Goal: Task Accomplishment & Management: Use online tool/utility

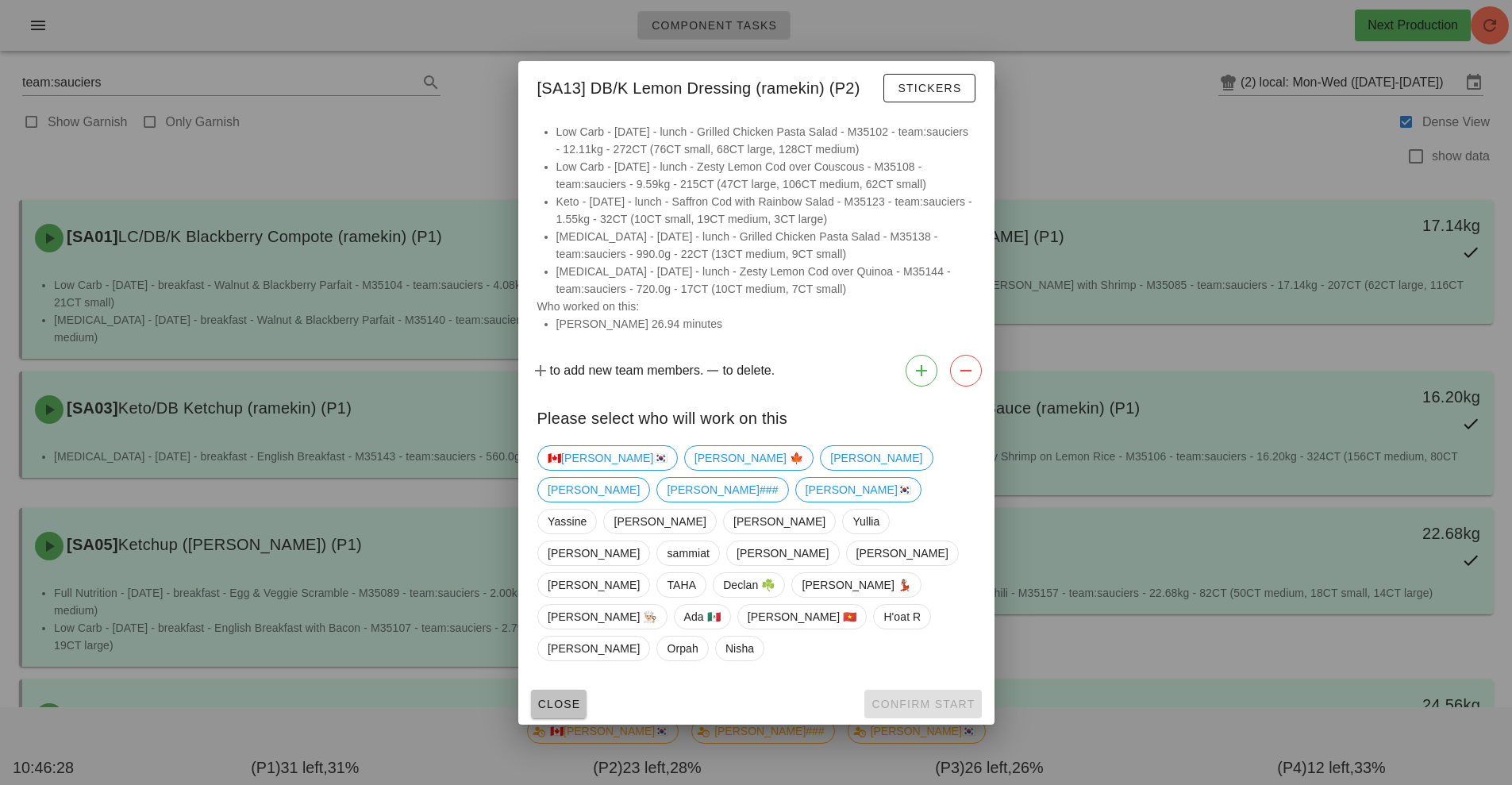
click at [568, 690] on button "Close" at bounding box center [559, 704] width 56 height 29
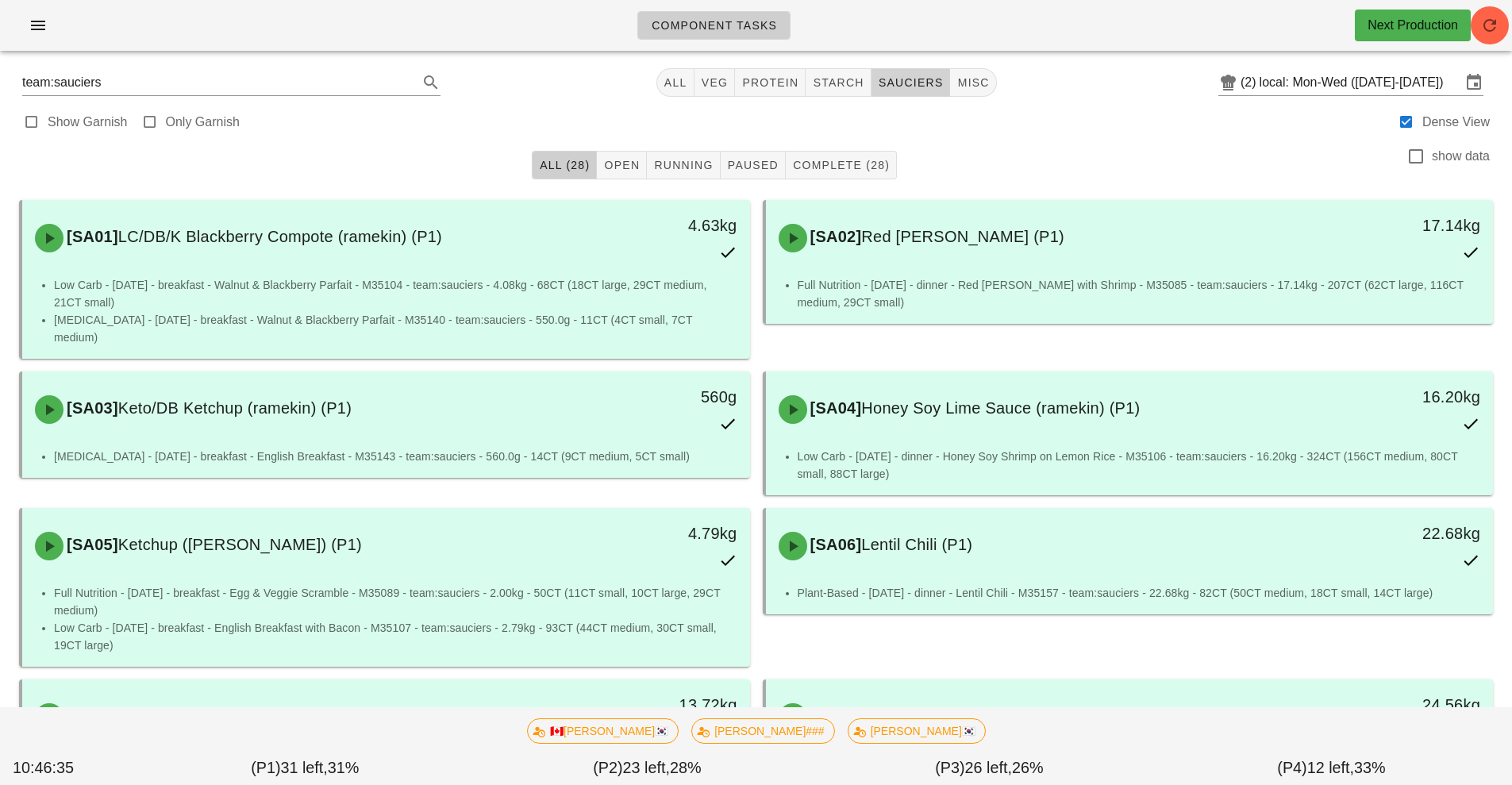
click at [908, 95] on button "sauciers" at bounding box center [911, 83] width 79 height 29
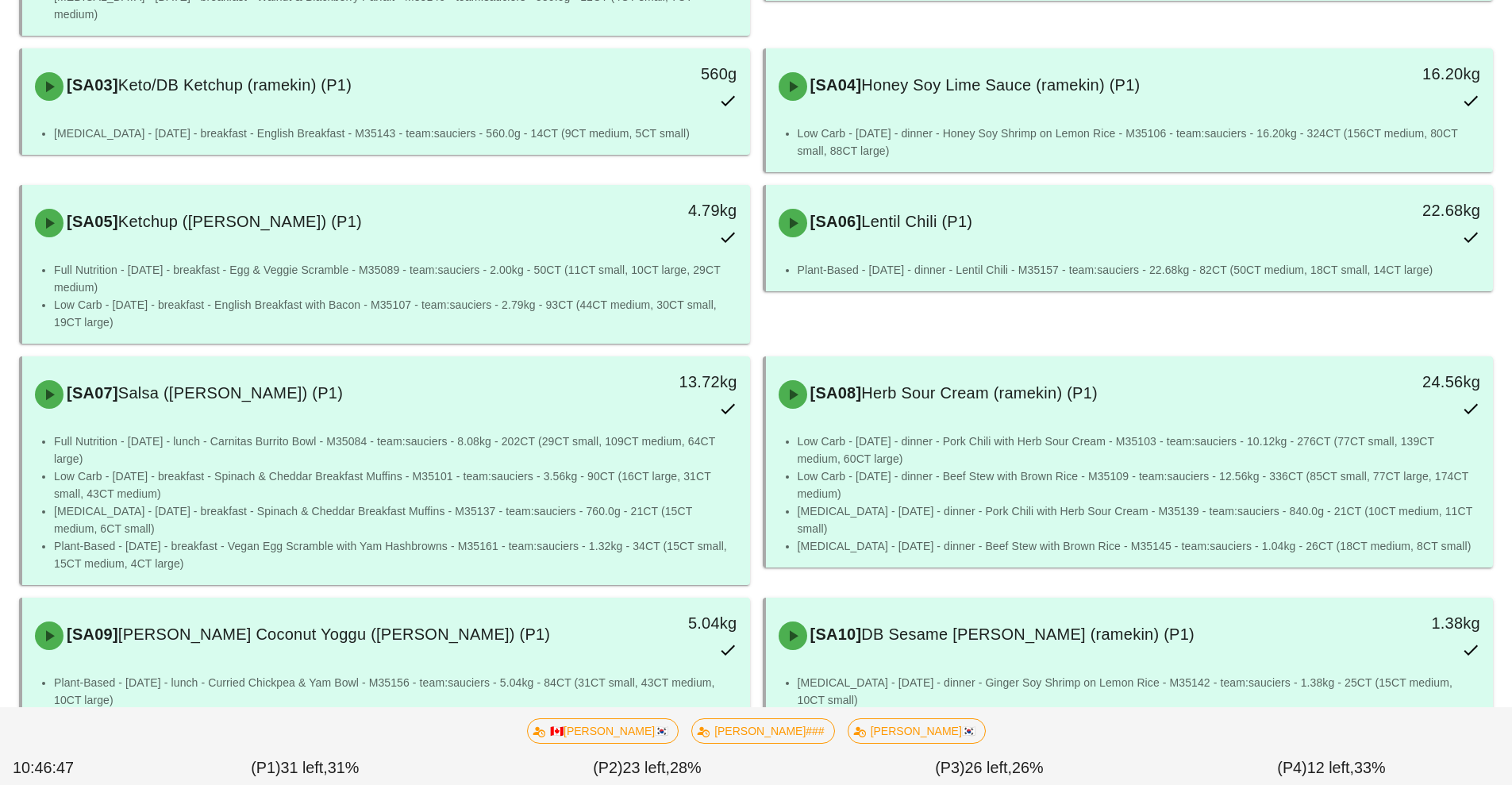
scroll to position [996, 0]
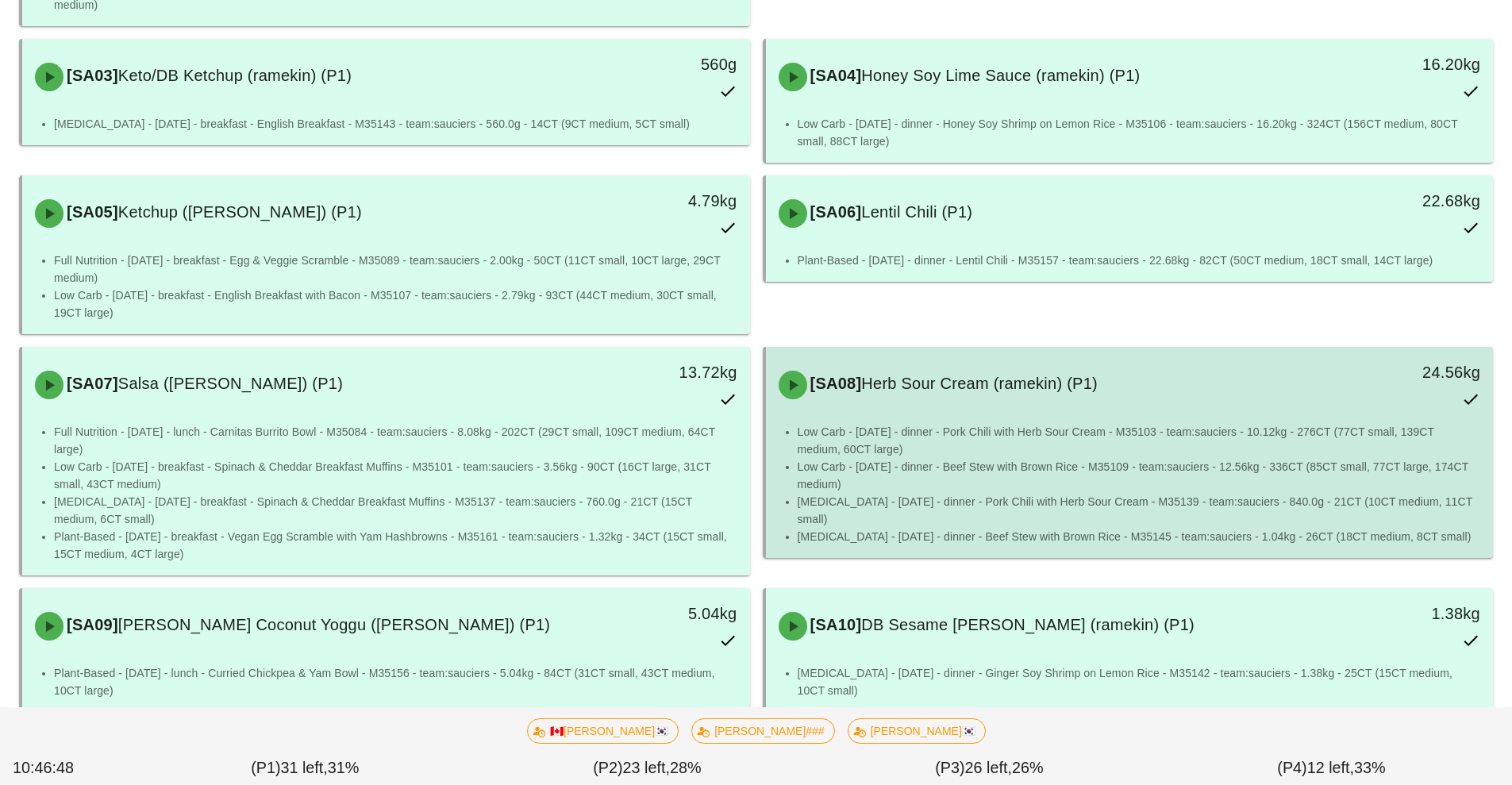
click at [1116, 438] on li "Low Carb - [DATE] - dinner - Pork Chili with Herb Sour Cream - M35103 - team:sa…" at bounding box center [1140, 441] width 683 height 35
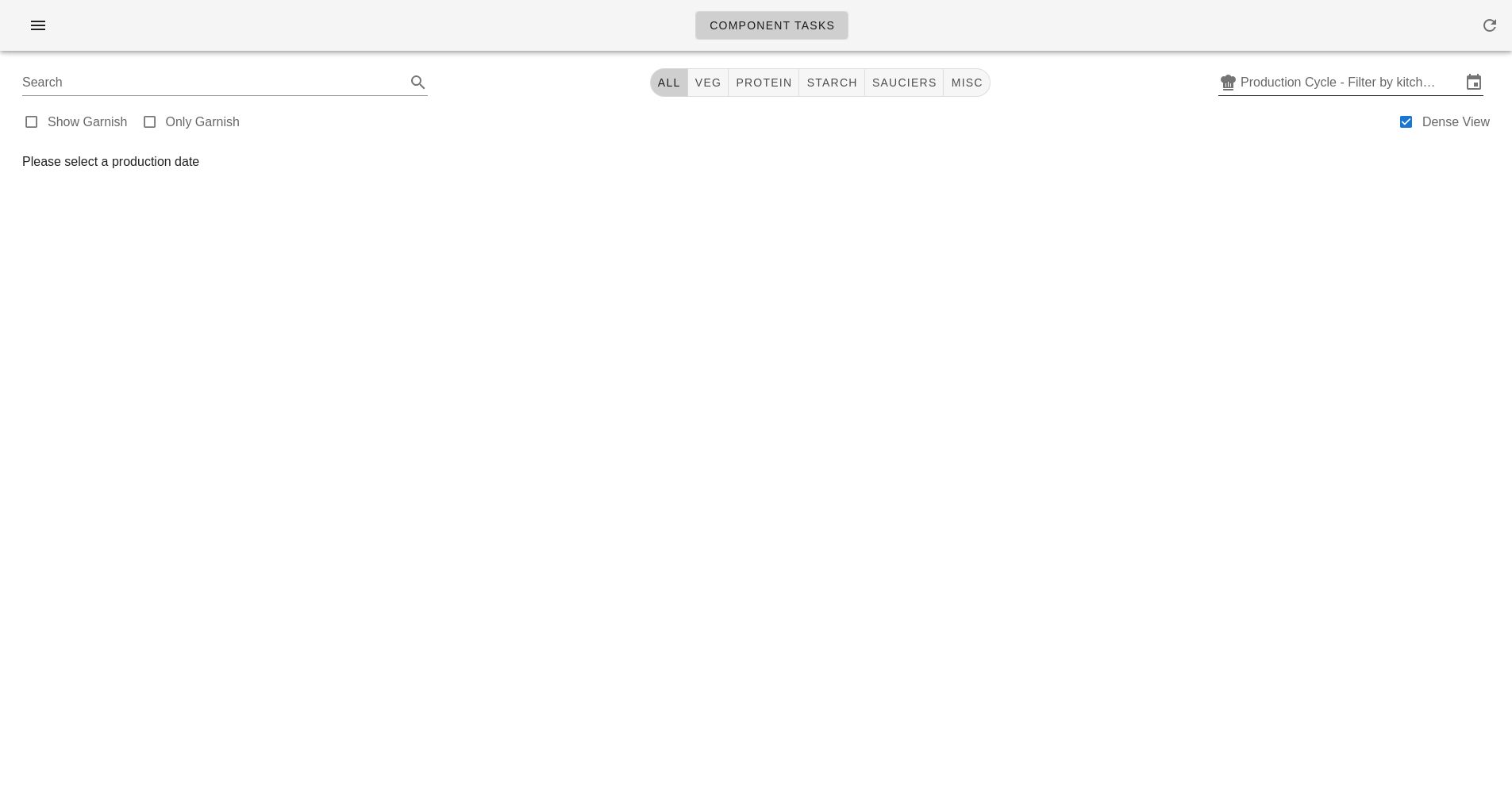
click at [1477, 84] on icon at bounding box center [1474, 82] width 19 height 19
click at [1455, 83] on input "text" at bounding box center [1350, 83] width 220 height 26
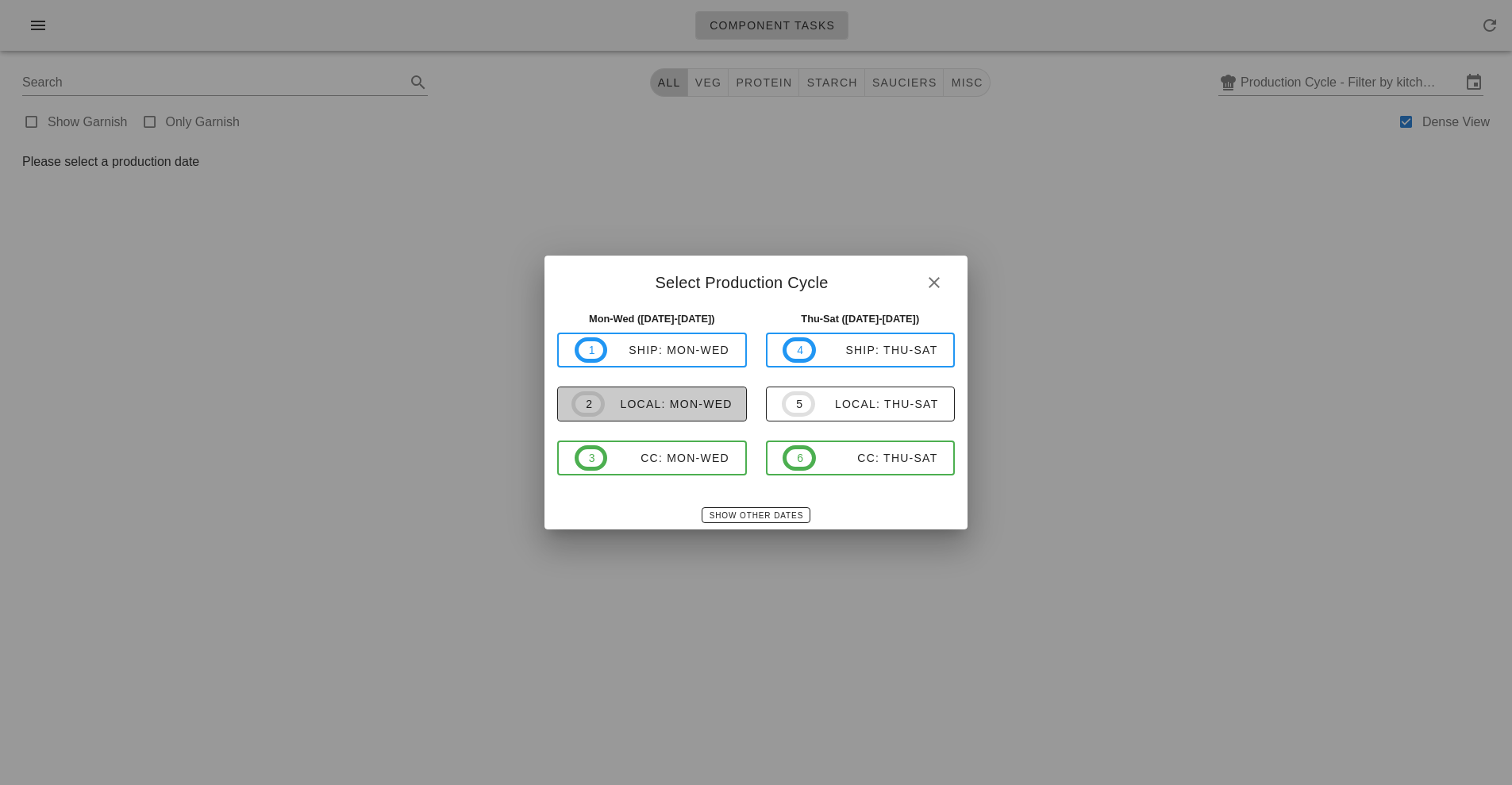
click at [711, 408] on div "local: Mon-Wed" at bounding box center [669, 404] width 128 height 12
type input "local: Mon-Wed ([DATE]-[DATE])"
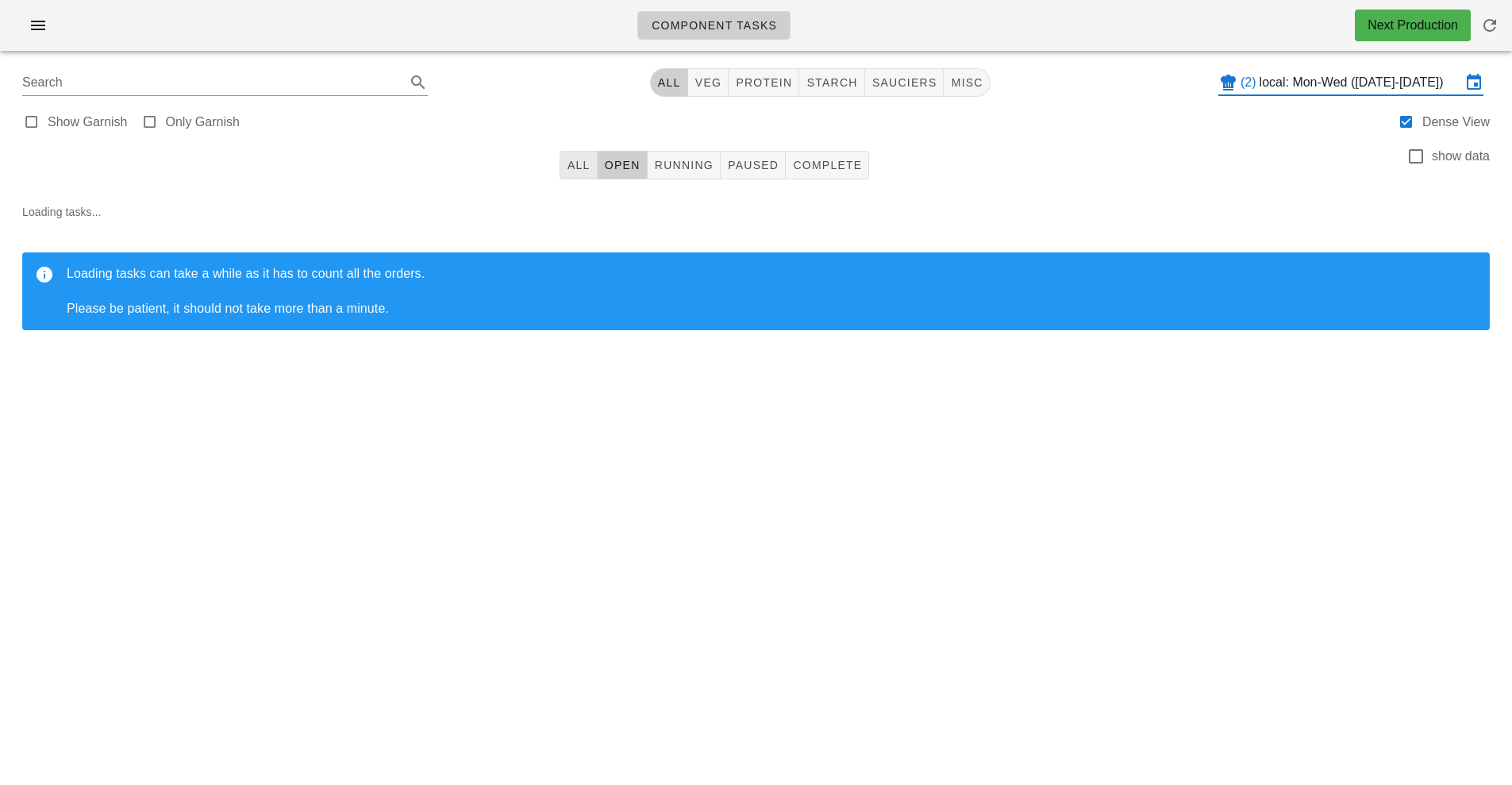
click at [574, 177] on button "All" at bounding box center [579, 165] width 38 height 29
click at [910, 87] on span "sauciers" at bounding box center [905, 82] width 66 height 12
type input "team:sauciers"
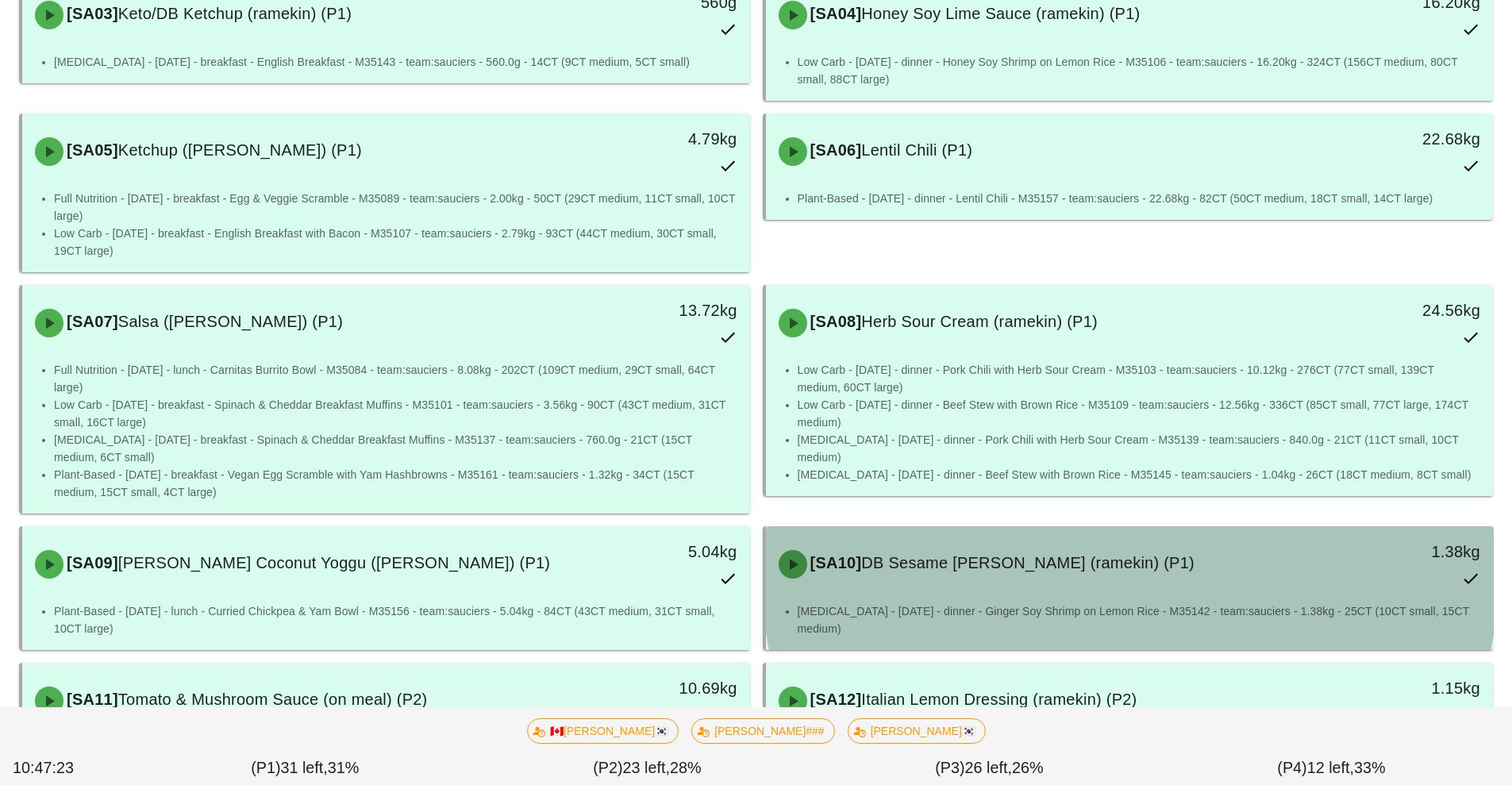
scroll to position [397, 0]
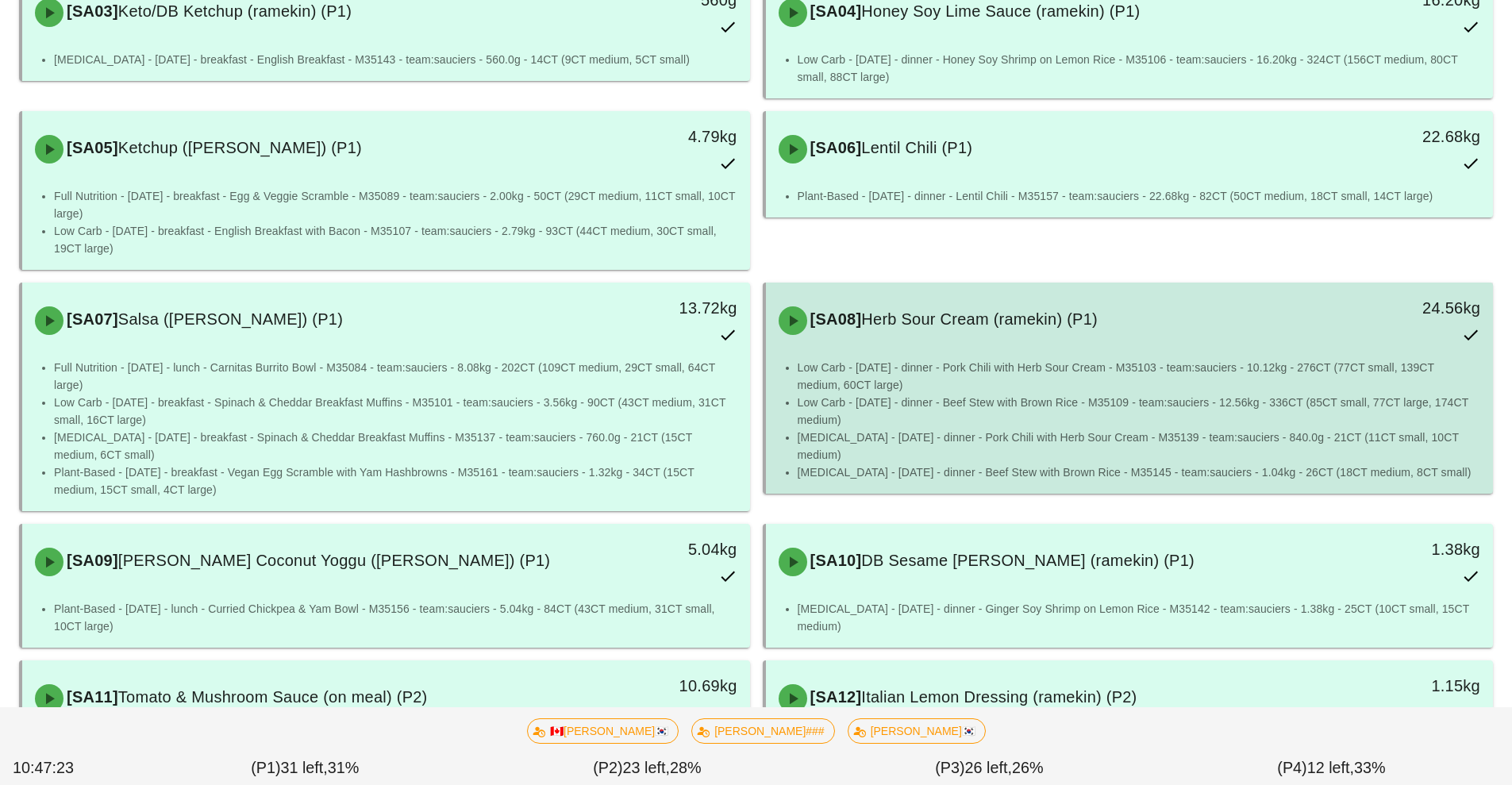
click at [1108, 359] on li "Low Carb - [DATE] - dinner - Pork Chili with Herb Sour Cream - M35103 - team:sa…" at bounding box center [1140, 376] width 683 height 35
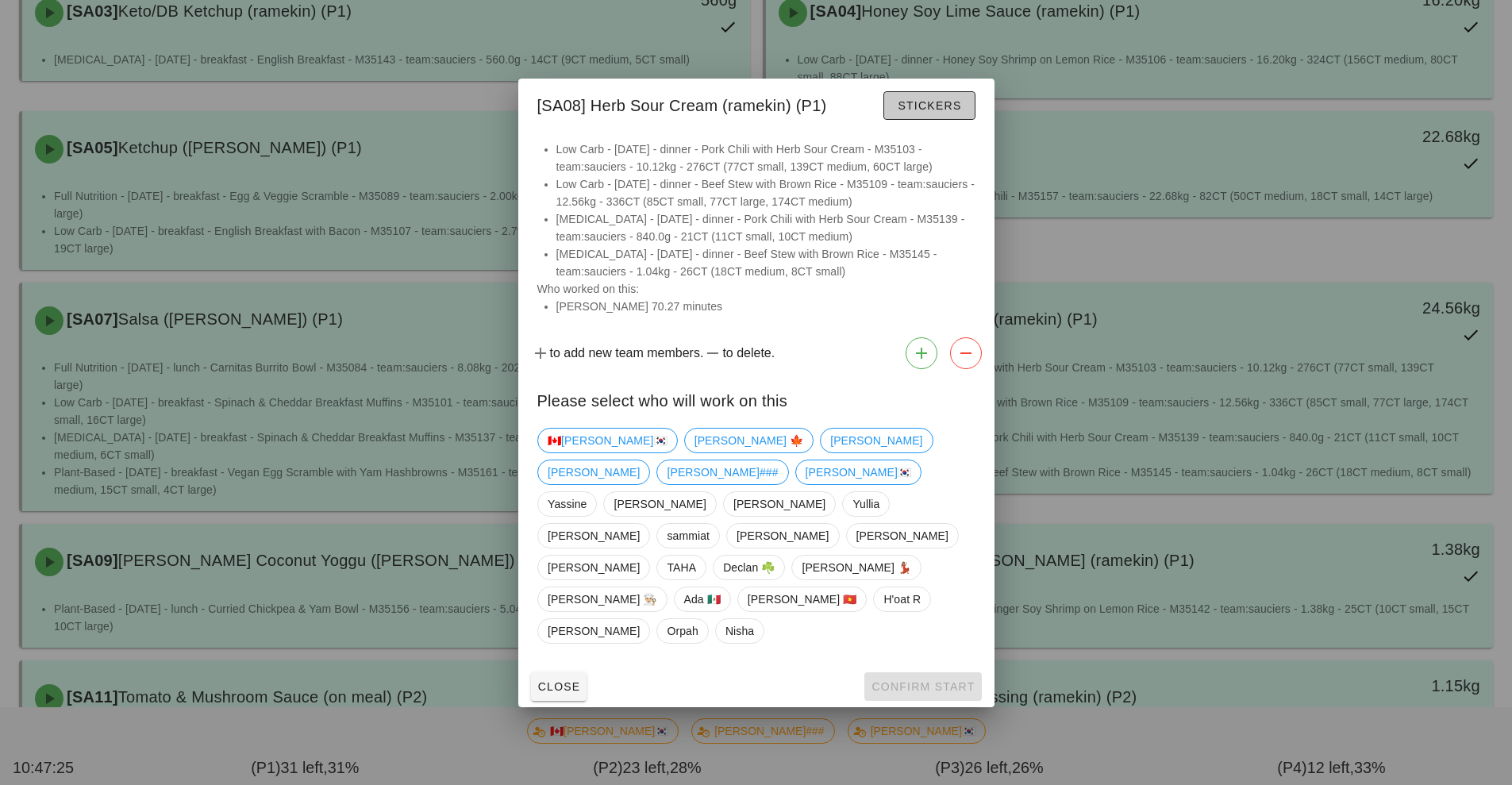
click at [925, 112] on span "Stickers" at bounding box center [929, 105] width 64 height 12
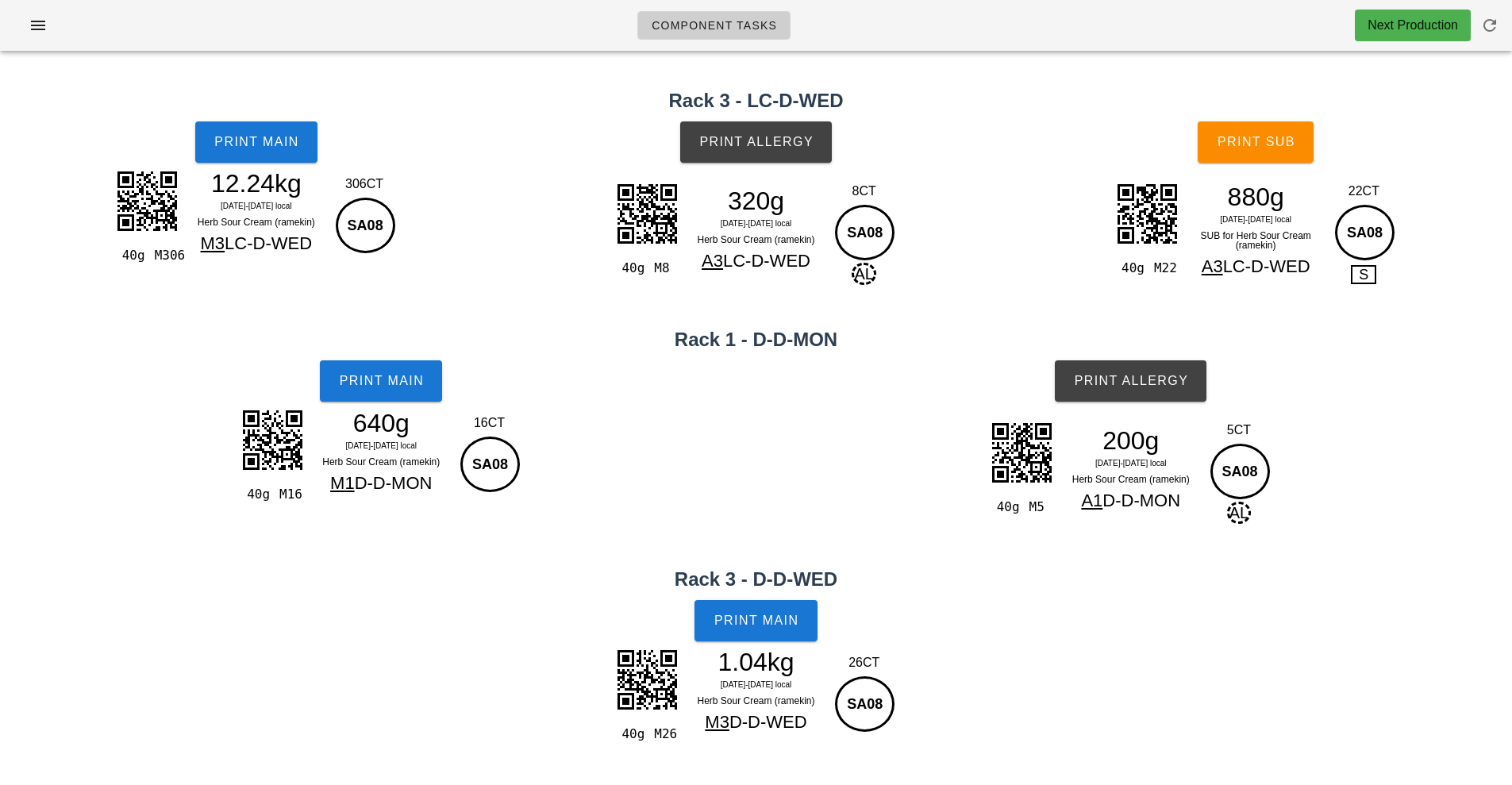
scroll to position [267, 0]
click at [269, 156] on button "Print Main" at bounding box center [257, 142] width 122 height 41
click at [275, 143] on span "Print Main" at bounding box center [257, 142] width 86 height 14
click at [395, 387] on span "Print Main" at bounding box center [381, 381] width 86 height 14
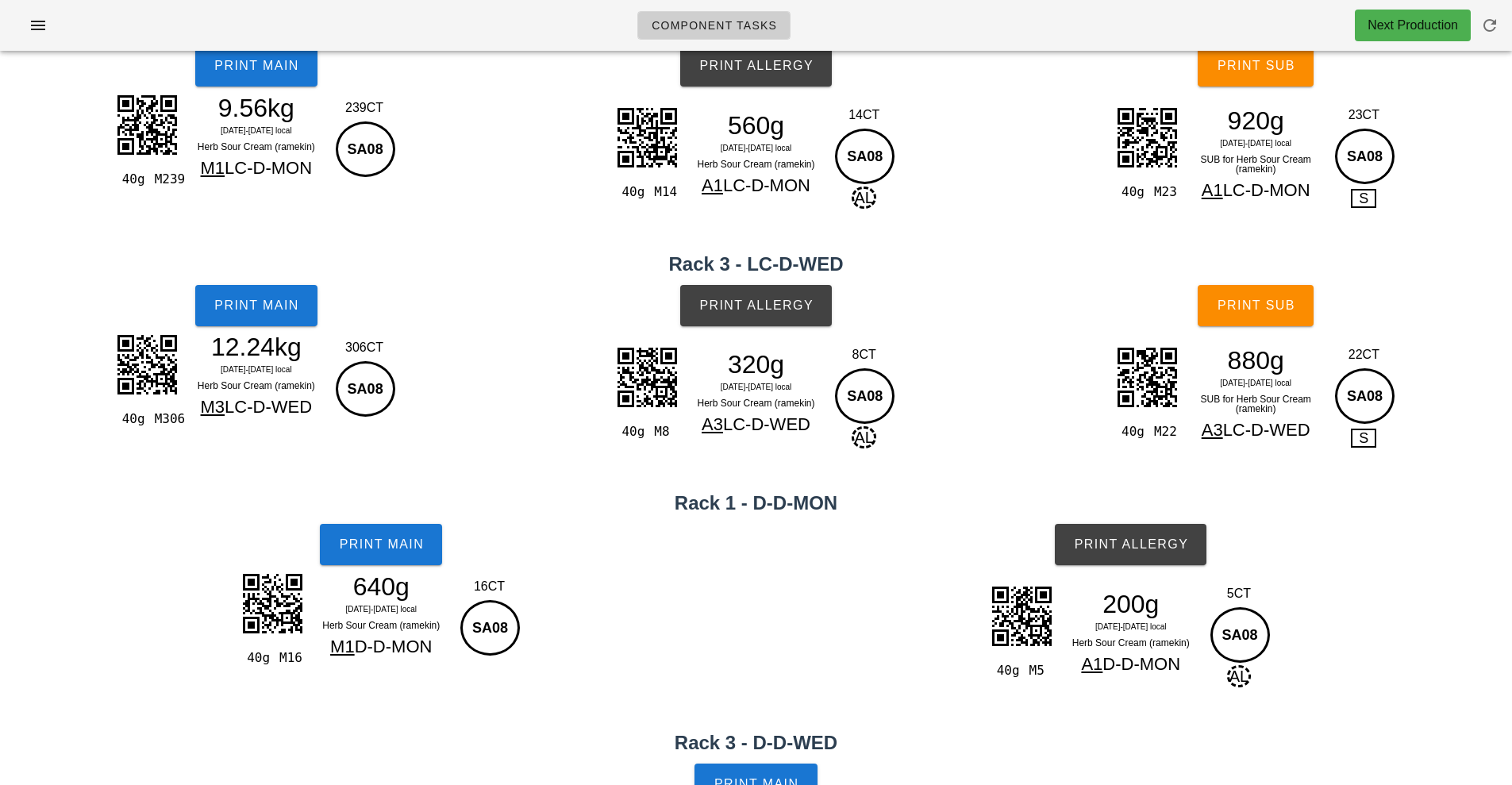
scroll to position [0, 0]
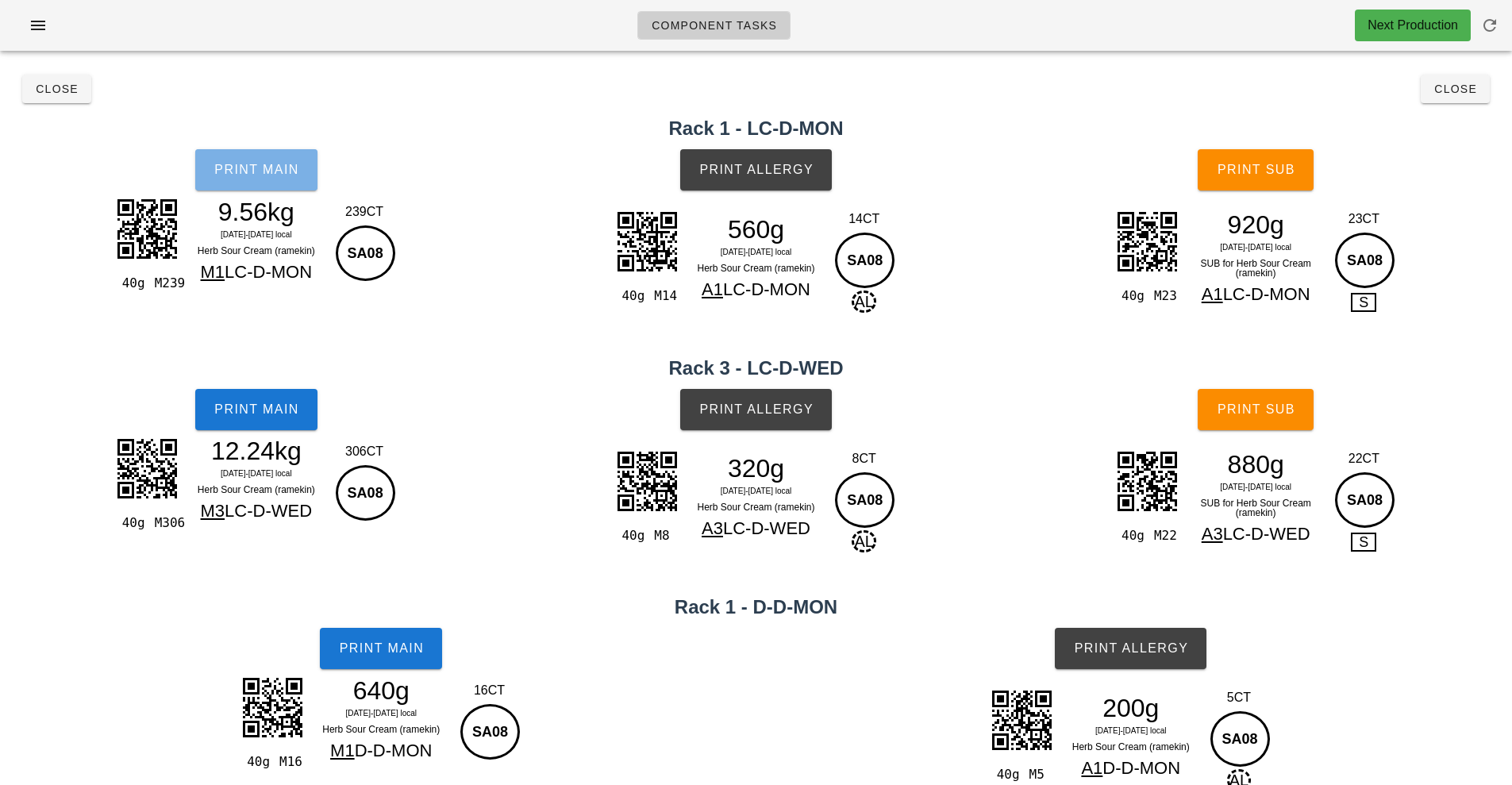
click at [254, 173] on span "Print Main" at bounding box center [257, 169] width 86 height 14
click at [52, 88] on span "Close" at bounding box center [56, 88] width 44 height 12
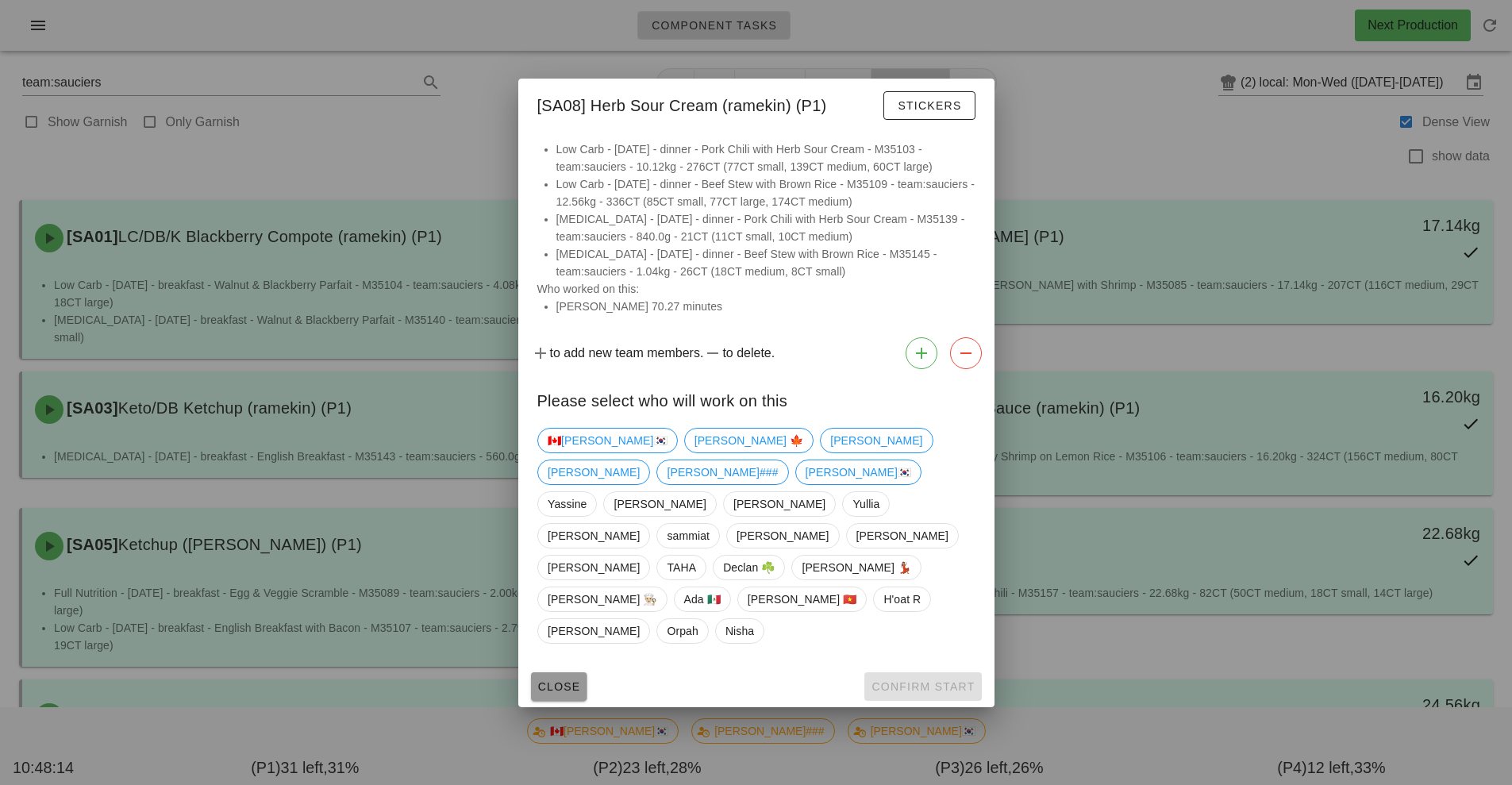
click at [584, 673] on button "Close" at bounding box center [559, 687] width 56 height 29
